Goal: Information Seeking & Learning: Find specific fact

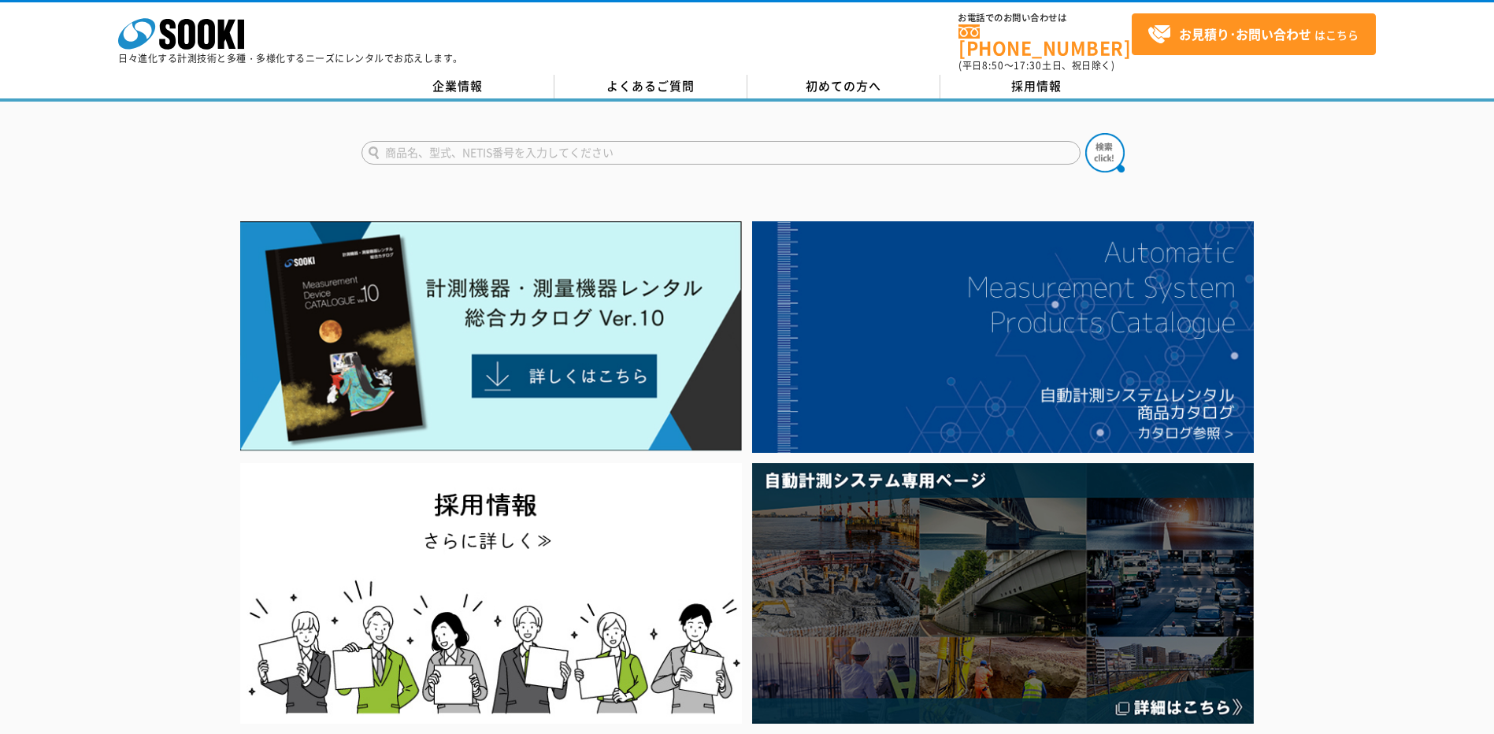
click at [418, 141] on input "text" at bounding box center [720, 153] width 719 height 24
type input "酸素濃度"
click at [1099, 152] on img at bounding box center [1104, 152] width 39 height 39
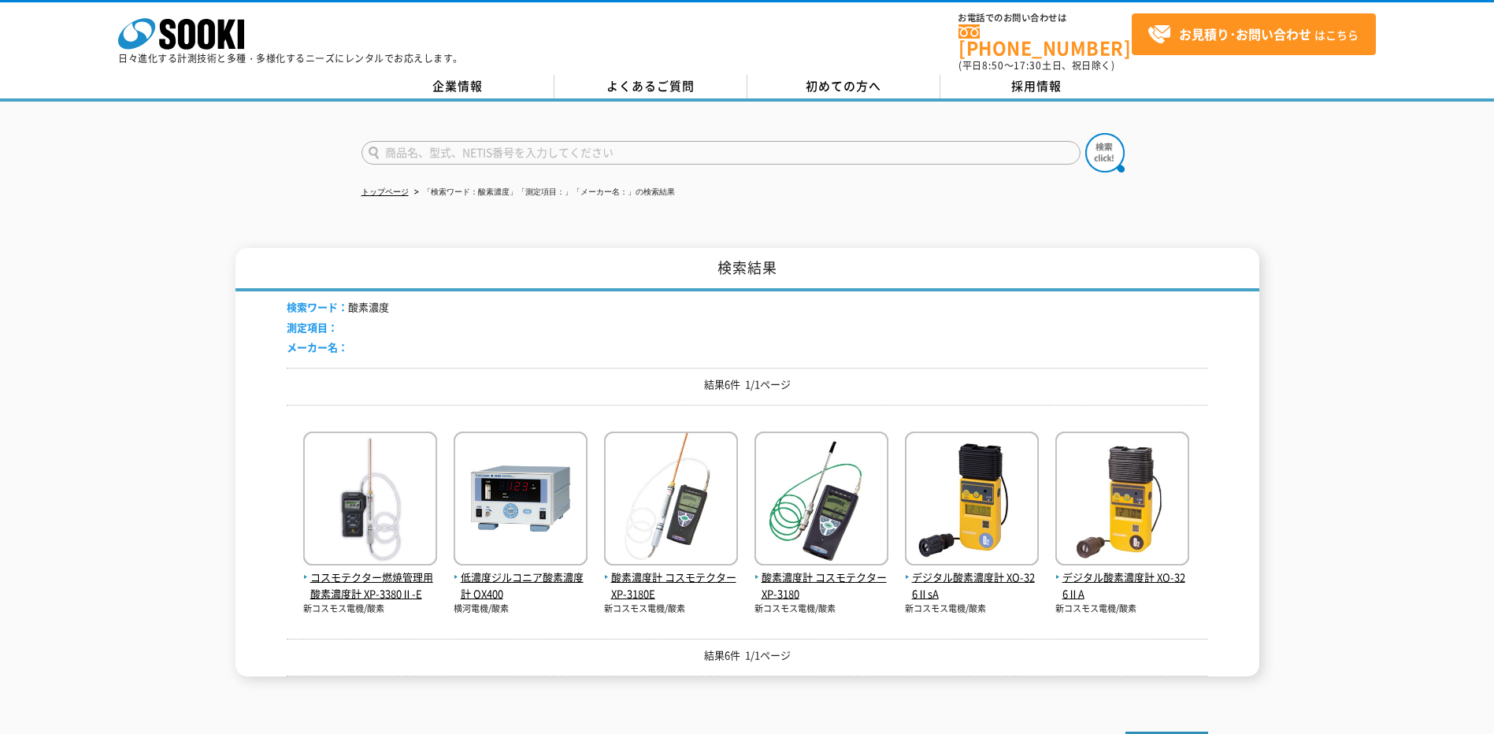
scroll to position [165, 0]
